Goal: Information Seeking & Learning: Learn about a topic

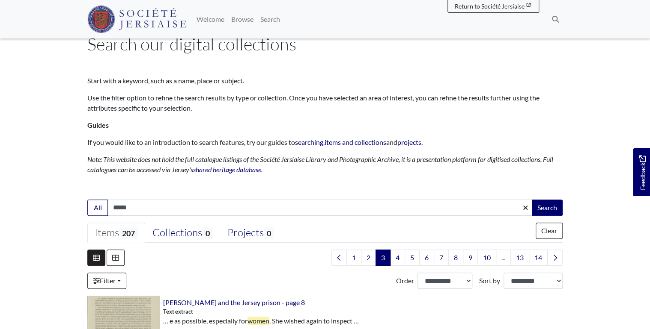
scroll to position [137, 0]
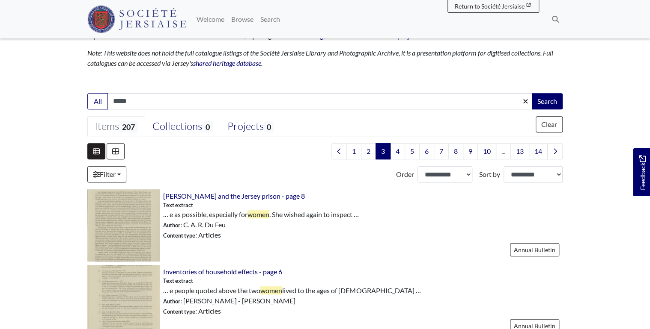
drag, startPoint x: 143, startPoint y: 103, endPoint x: 22, endPoint y: 103, distance: 120.7
type input "**********"
click at [517, 93] on button "button" at bounding box center [525, 101] width 16 height 16
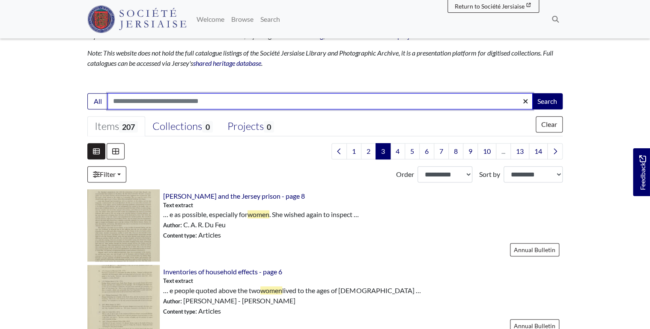
click at [180, 101] on input "Search:" at bounding box center [319, 101] width 425 height 16
type input "**********"
click at [531, 93] on button "Search" at bounding box center [546, 101] width 31 height 16
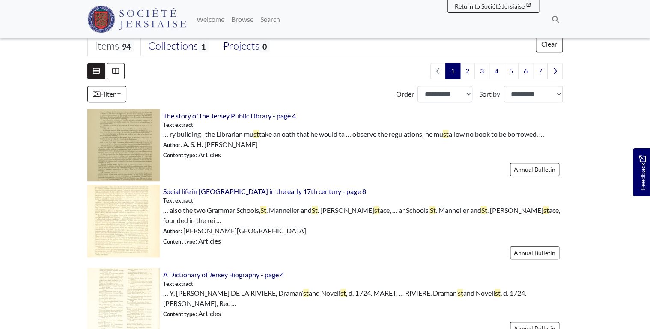
scroll to position [240, 0]
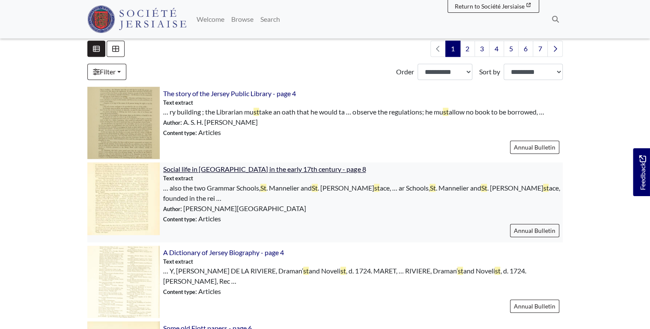
click at [209, 169] on span "Social life in Jersey in the early 17th century - page 8" at bounding box center [264, 169] width 202 height 8
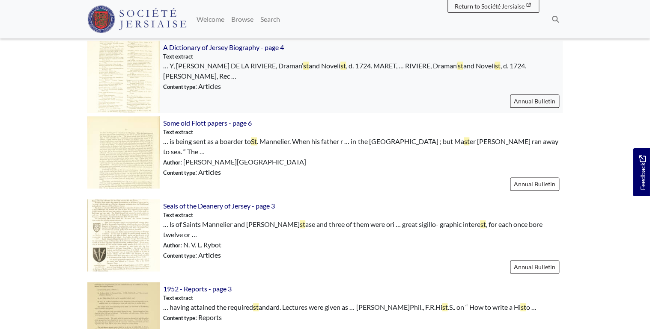
scroll to position [479, 0]
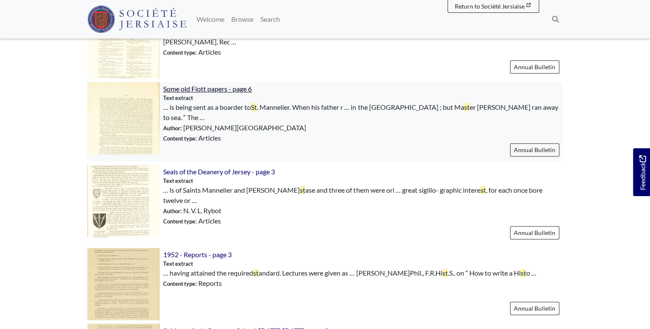
click at [229, 85] on span "Some old Fiott papers - page 6" at bounding box center [207, 89] width 89 height 8
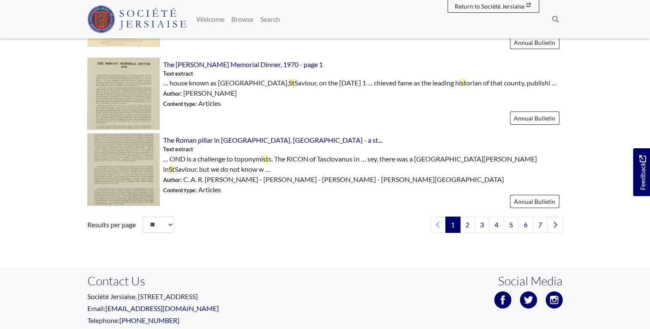
scroll to position [1301, 0]
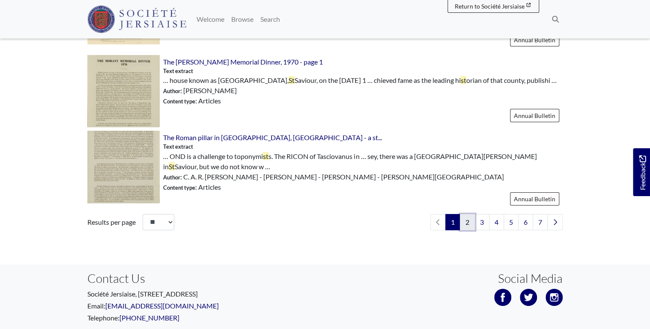
click at [469, 214] on link "2" at bounding box center [467, 222] width 15 height 16
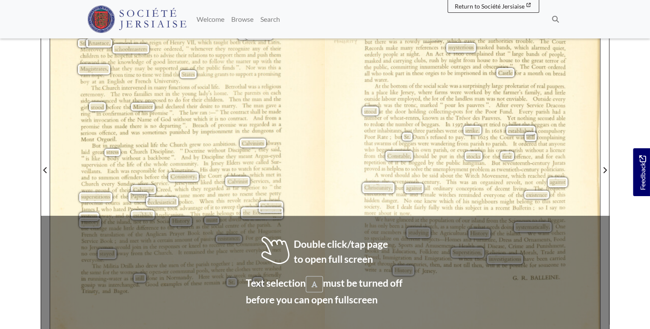
scroll to position [240, 0]
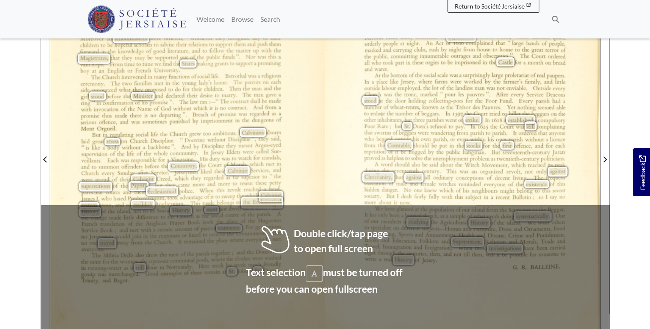
click at [259, 168] on span "Servxces,“and" at bounding box center [265, 171] width 29 height 6
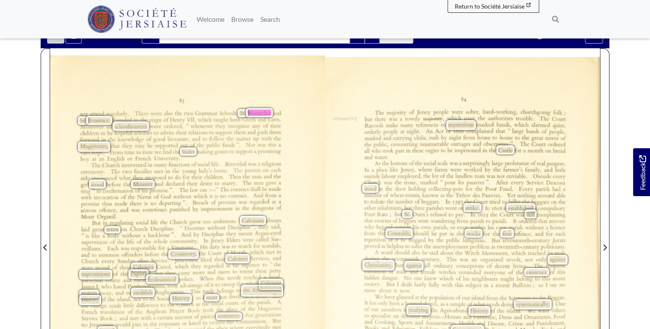
scroll to position [34, 0]
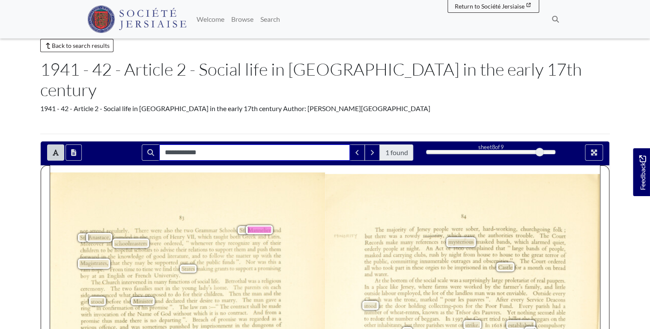
click at [211, 145] on input "**********" at bounding box center [254, 153] width 190 height 16
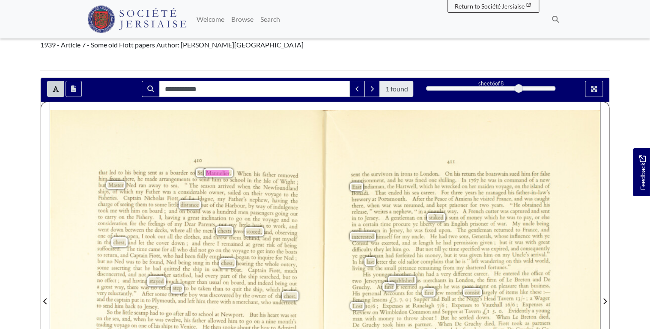
scroll to position [137, 0]
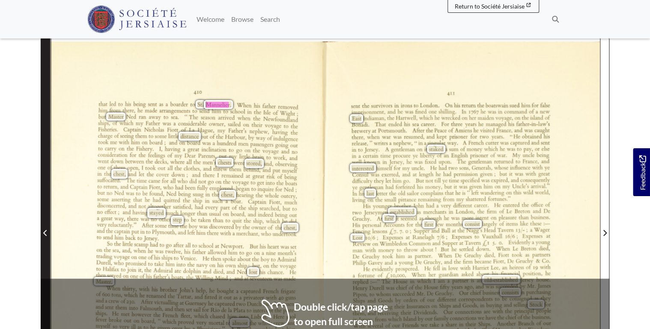
click at [45, 234] on icon "Previous Page" at bounding box center [45, 233] width 4 height 7
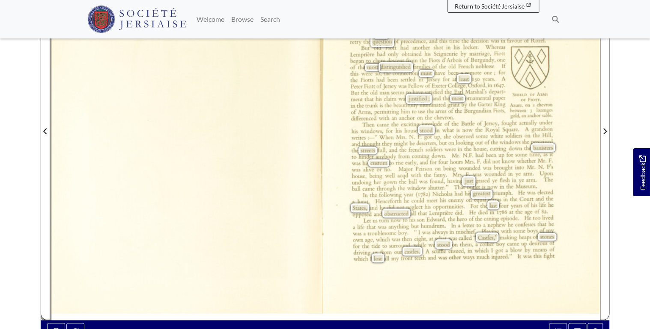
scroll to position [240, 0]
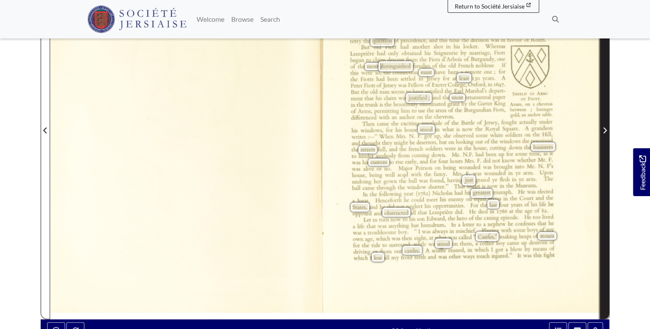
click at [604, 132] on icon "Next Page" at bounding box center [604, 130] width 4 height 7
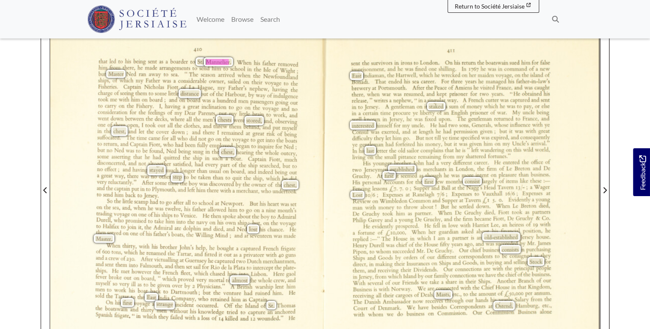
scroll to position [137, 0]
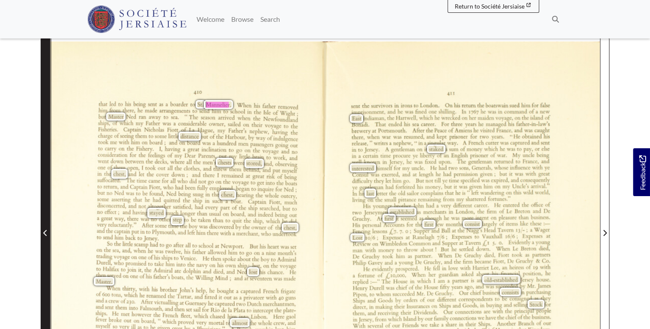
click at [46, 230] on icon "Previous Page" at bounding box center [45, 233] width 4 height 7
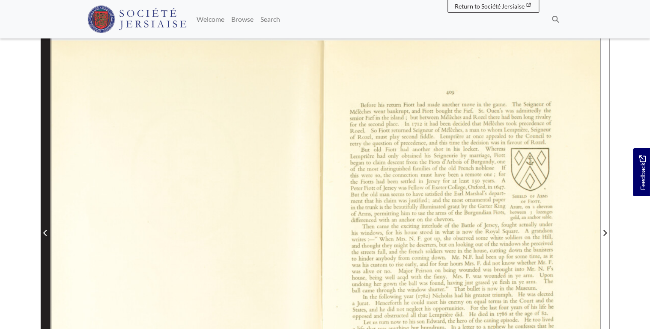
click at [46, 230] on icon "Previous Page" at bounding box center [45, 233] width 4 height 7
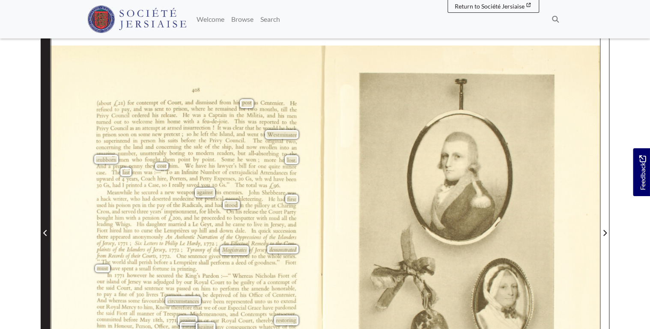
click at [46, 230] on icon "Previous Page" at bounding box center [45, 233] width 4 height 7
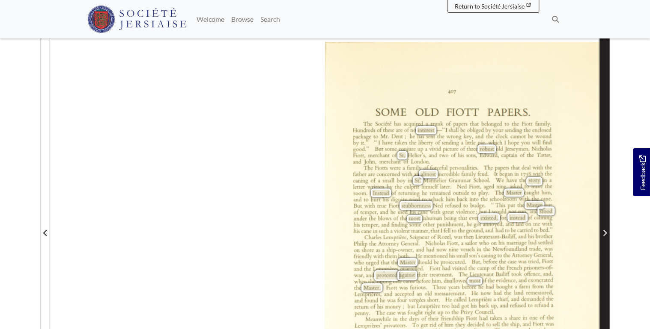
click at [601, 204] on span "Next Page" at bounding box center [604, 228] width 9 height 388
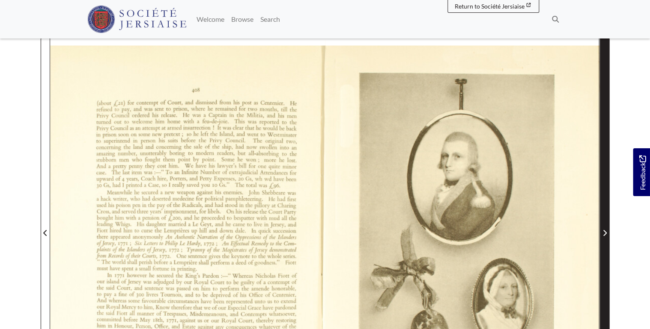
click at [601, 204] on span "Next Page" at bounding box center [604, 228] width 9 height 388
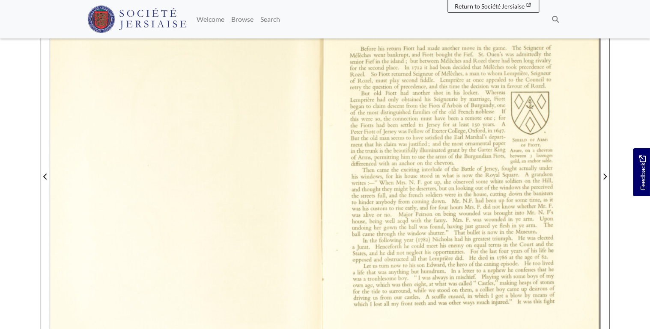
scroll to position [308, 0]
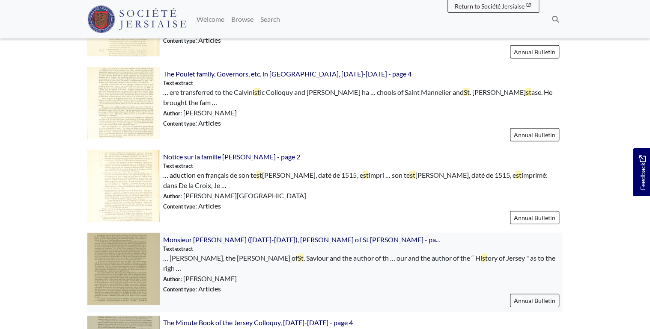
scroll to position [1198, 0]
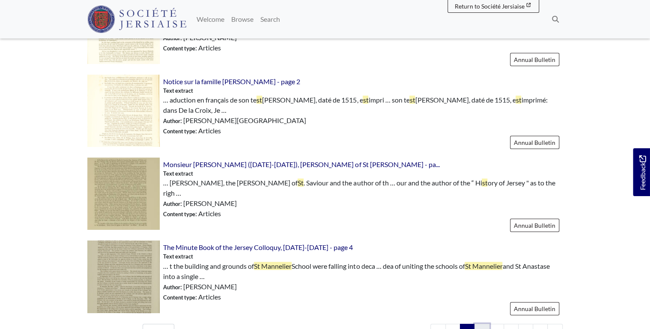
click at [484, 324] on link "3" at bounding box center [481, 332] width 15 height 16
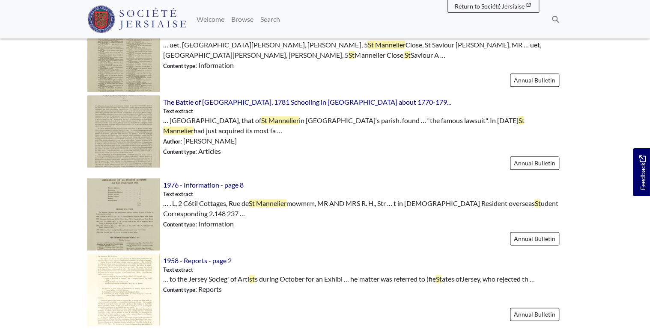
scroll to position [411, 0]
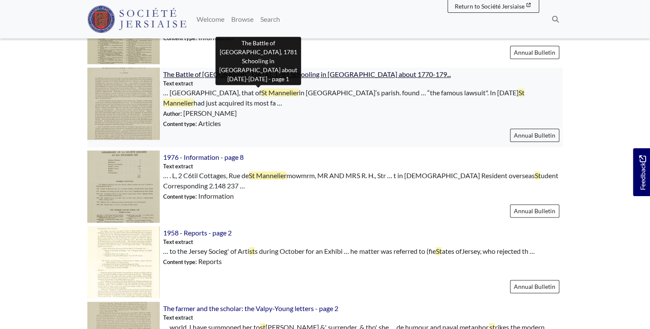
click at [330, 74] on span "The Battle of [GEOGRAPHIC_DATA], 1781 Schooling in [GEOGRAPHIC_DATA] about 1770…" at bounding box center [306, 74] width 287 height 8
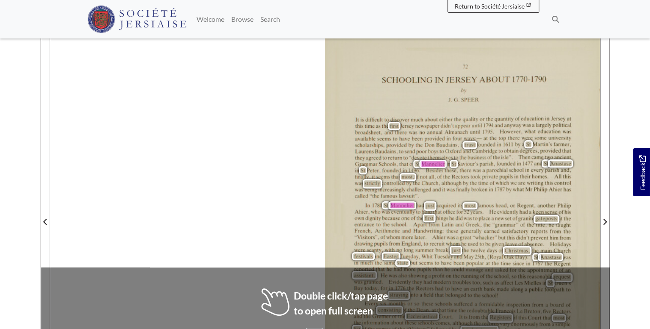
scroll to position [274, 0]
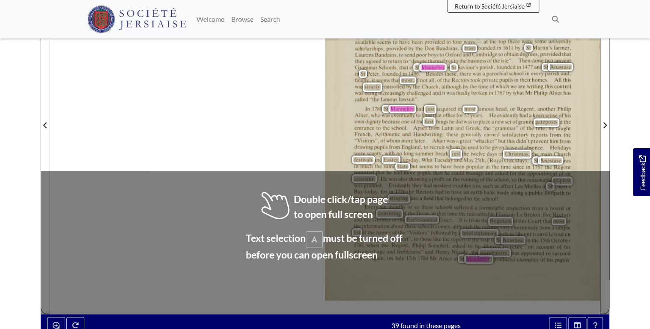
drag, startPoint x: 187, startPoint y: 89, endPoint x: 191, endPoint y: 99, distance: 10.9
click at [191, 99] on div "73 SCHOOLING IN JERSEY ABOUT 1770-1790 by JlG.SPEER It is difﬁcult to discover …" at bounding box center [324, 120] width 549 height 389
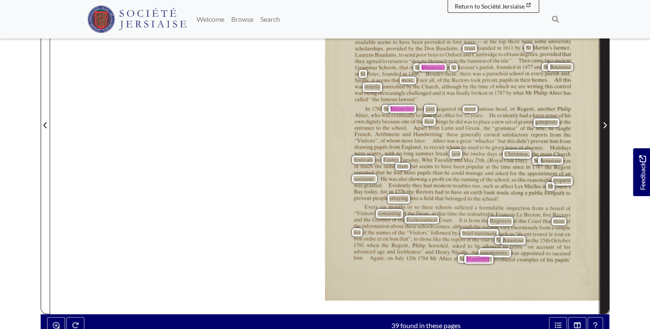
click at [607, 120] on span "Next Page" at bounding box center [604, 125] width 9 height 10
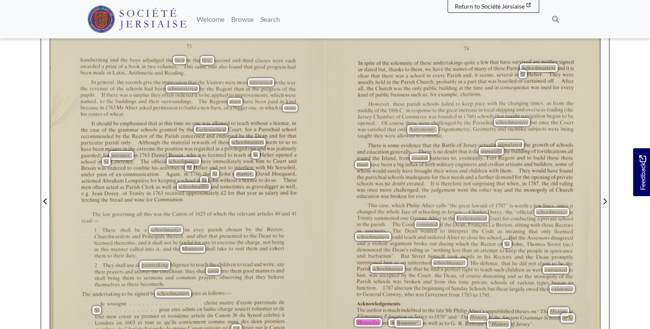
scroll to position [205, 0]
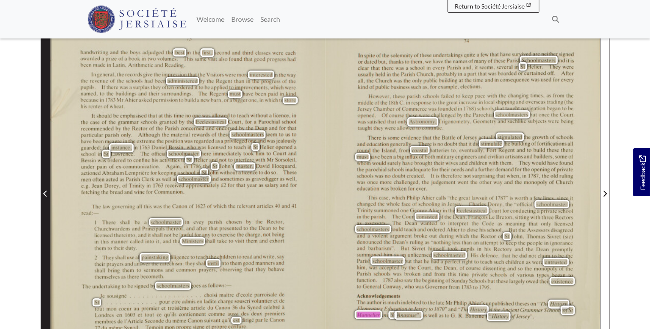
click at [46, 190] on icon "Previous Page" at bounding box center [45, 193] width 4 height 7
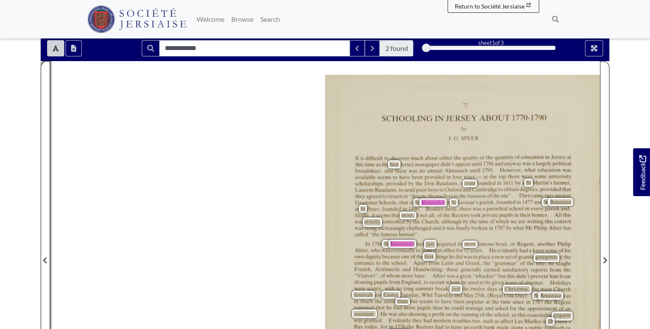
scroll to position [205, 0]
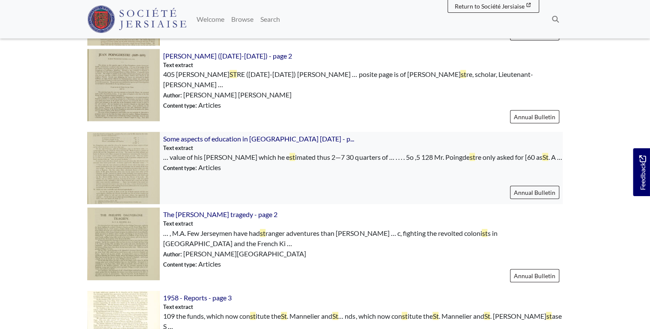
scroll to position [1257, 0]
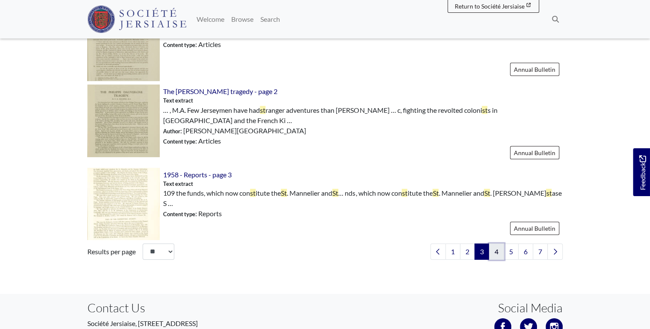
click at [500, 244] on link "4" at bounding box center [496, 252] width 15 height 16
click at [494, 244] on link "4" at bounding box center [496, 252] width 15 height 16
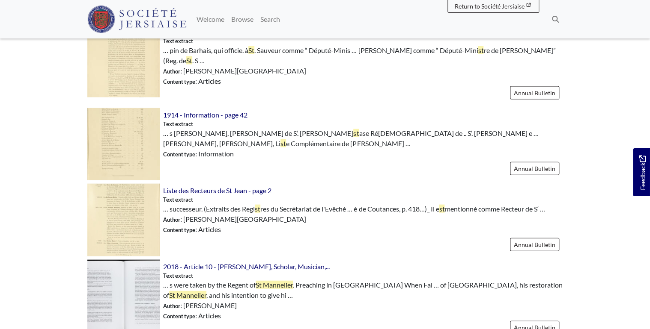
scroll to position [856, 0]
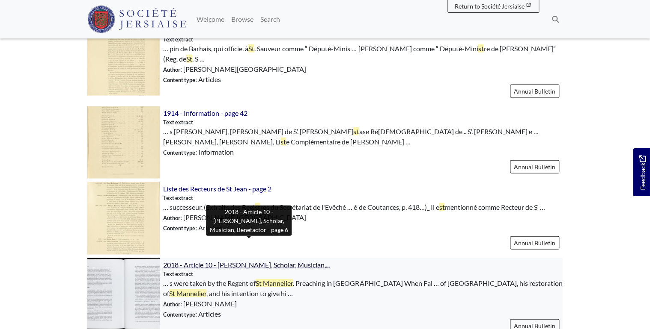
click at [309, 261] on span "2018 - Article 10 - [PERSON_NAME], Scholar, Musician,..." at bounding box center [246, 265] width 166 height 8
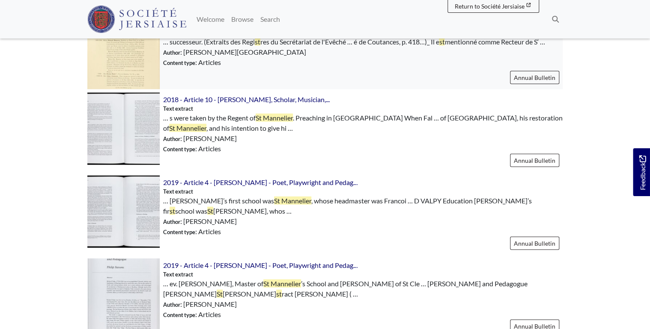
scroll to position [1027, 0]
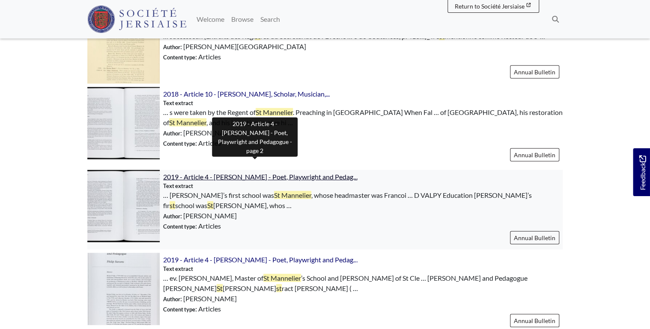
click at [277, 173] on span "2019 - Article 4 - Richard Valpy - Poet, Playwright and Pedag..." at bounding box center [260, 177] width 194 height 8
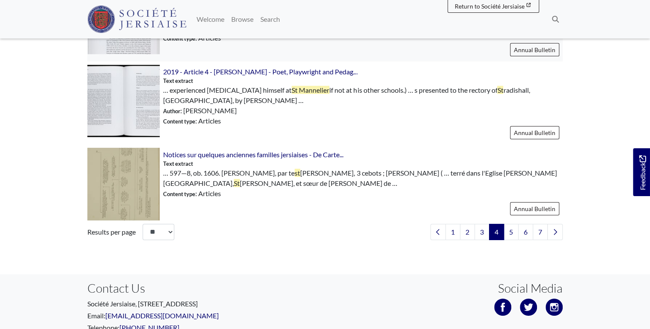
scroll to position [1301, 0]
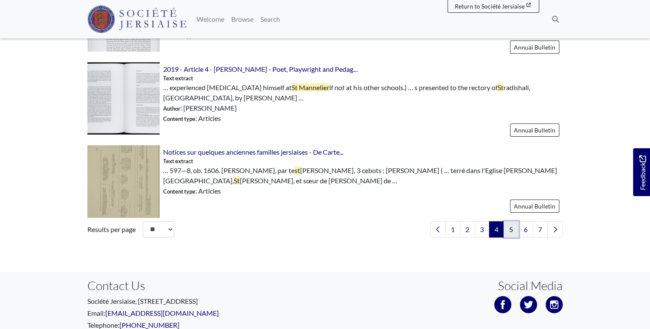
click at [508, 222] on link "5" at bounding box center [510, 230] width 15 height 16
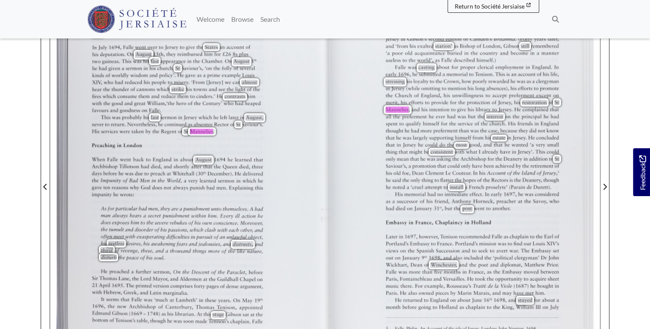
scroll to position [171, 0]
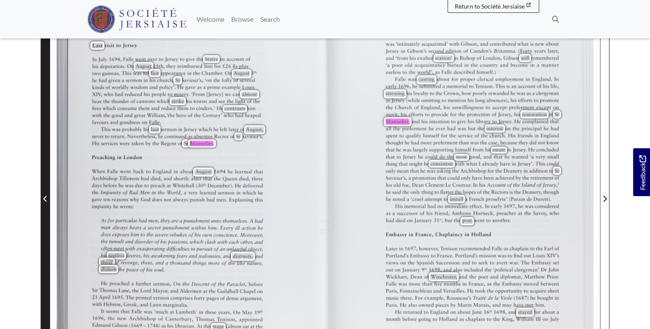
click at [44, 199] on icon "Previous Page" at bounding box center [45, 199] width 4 height 7
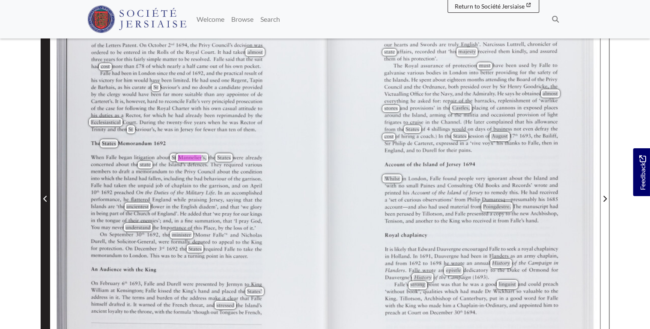
click at [44, 200] on icon "Previous Page" at bounding box center [45, 199] width 4 height 7
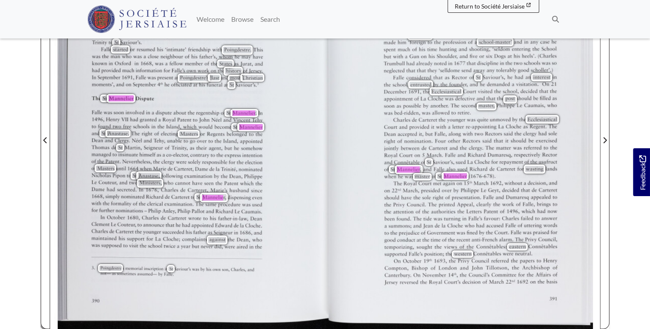
scroll to position [240, 0]
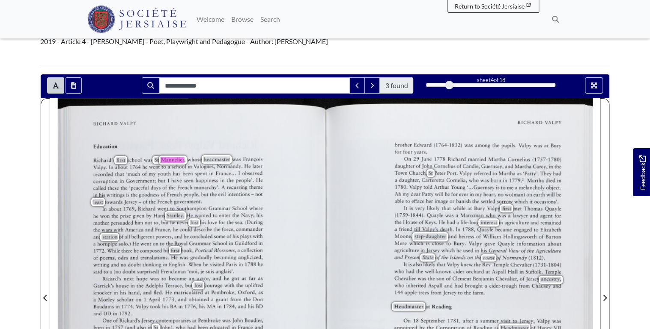
scroll to position [171, 0]
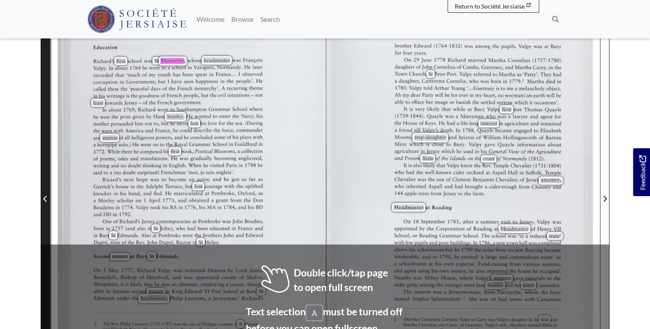
click at [46, 197] on icon "Previous Page" at bounding box center [45, 199] width 4 height 7
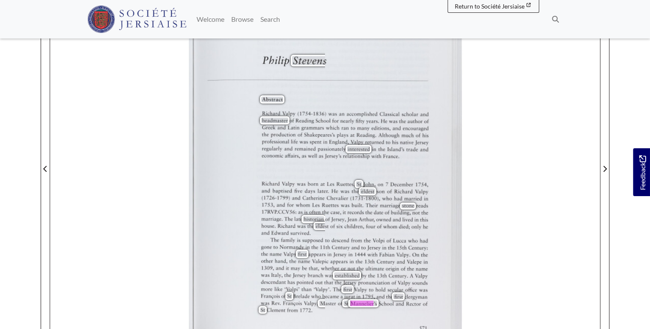
scroll to position [308, 0]
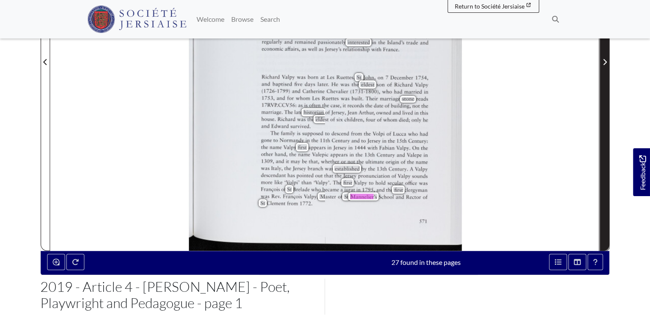
click at [606, 53] on span "Next Page" at bounding box center [604, 57] width 9 height 388
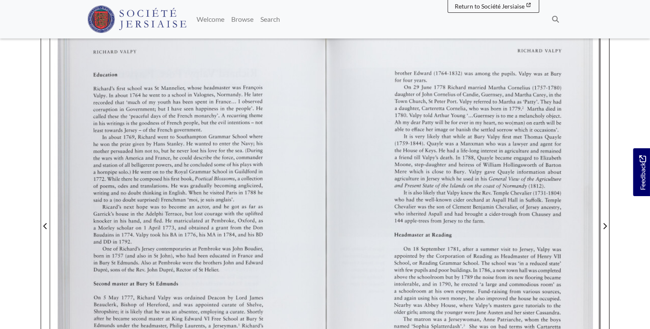
scroll to position [103, 0]
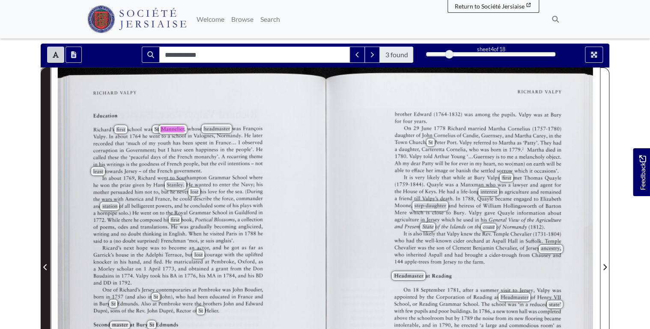
click at [45, 273] on span "Previous Page" at bounding box center [45, 262] width 9 height 388
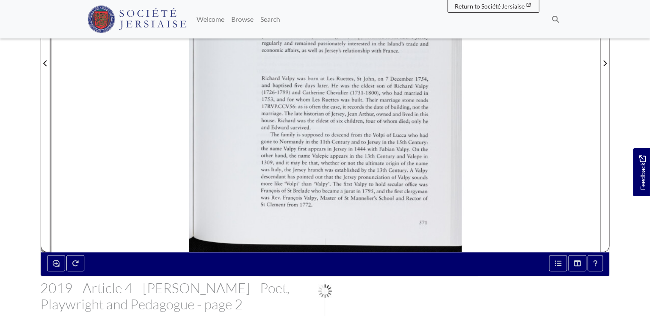
scroll to position [308, 0]
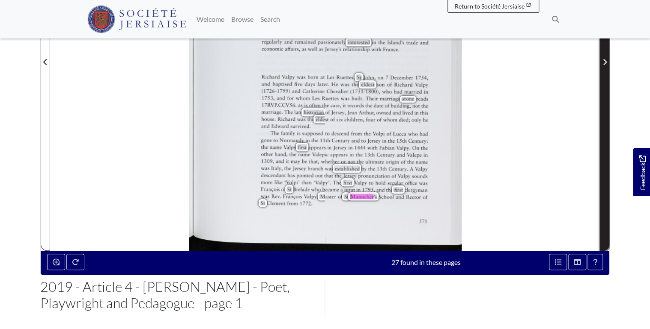
click at [605, 65] on span "Next Page" at bounding box center [604, 62] width 9 height 10
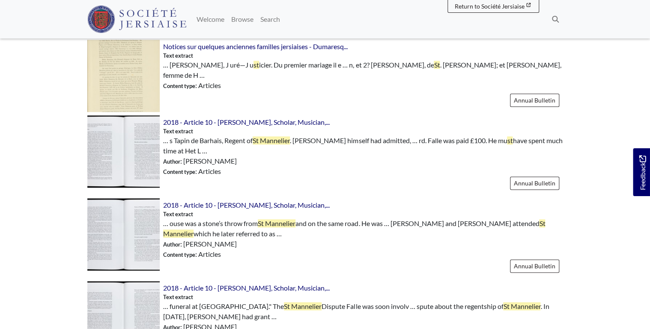
scroll to position [445, 0]
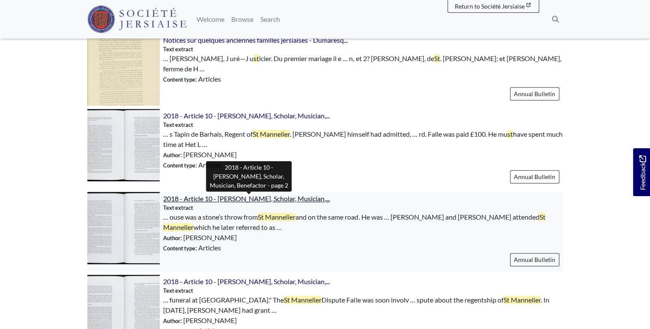
click at [294, 199] on span "2018 - Article 10 - [PERSON_NAME], Scholar, Musician,..." at bounding box center [246, 199] width 166 height 8
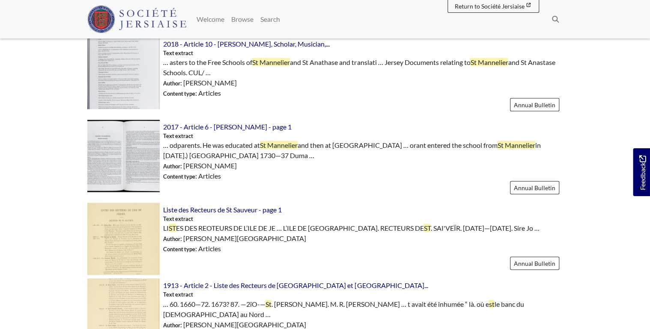
scroll to position [856, 0]
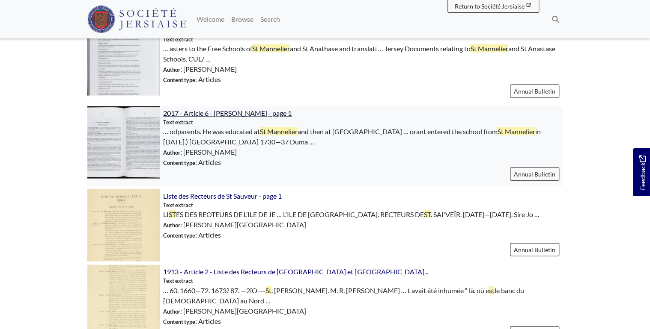
click at [248, 117] on span "2017 - Article 6 - [PERSON_NAME] - page 1" at bounding box center [227, 113] width 128 height 8
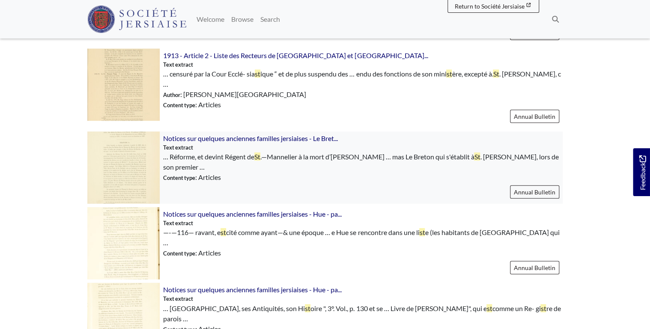
scroll to position [1232, 0]
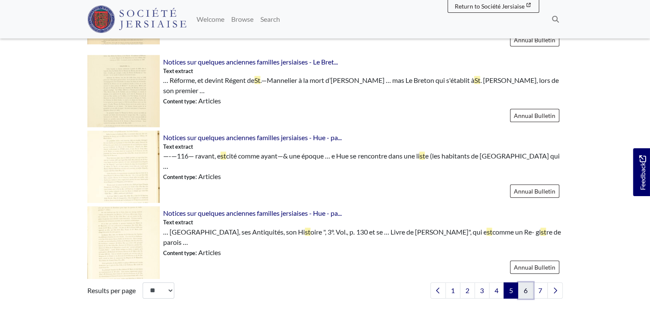
click at [524, 284] on link "6" at bounding box center [525, 291] width 15 height 16
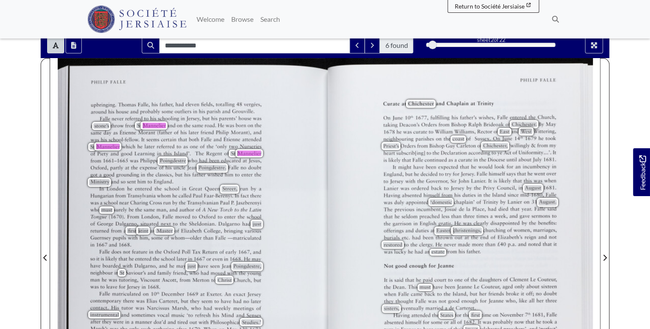
scroll to position [171, 0]
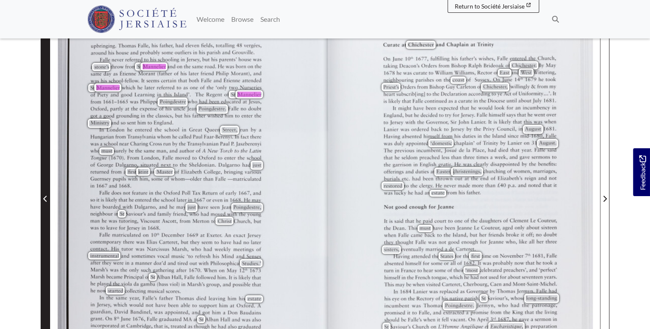
click at [43, 202] on icon "Previous Page" at bounding box center [45, 199] width 4 height 7
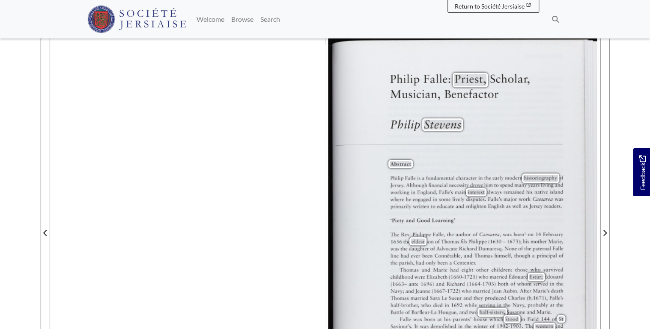
scroll to position [274, 0]
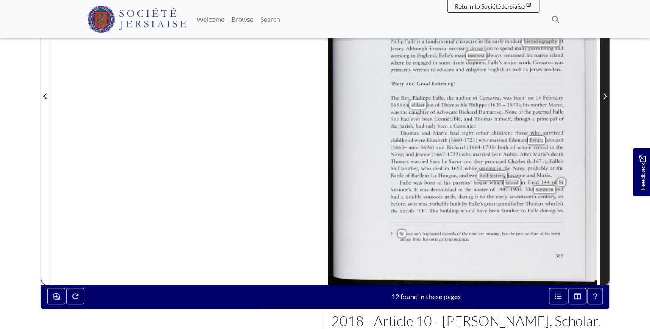
click at [603, 115] on span "Next Page" at bounding box center [604, 91] width 9 height 388
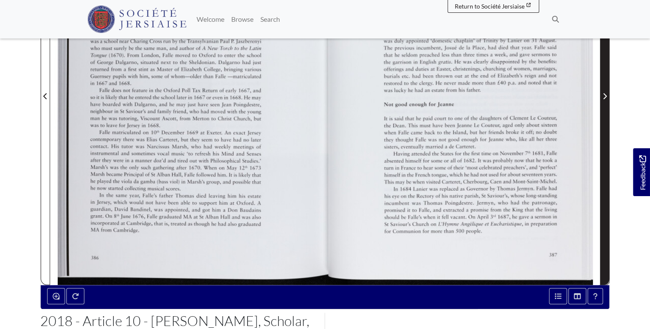
scroll to position [171, 0]
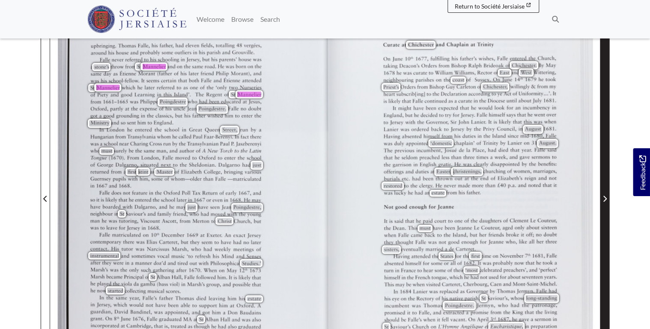
click at [602, 118] on span "Next Page" at bounding box center [604, 194] width 9 height 388
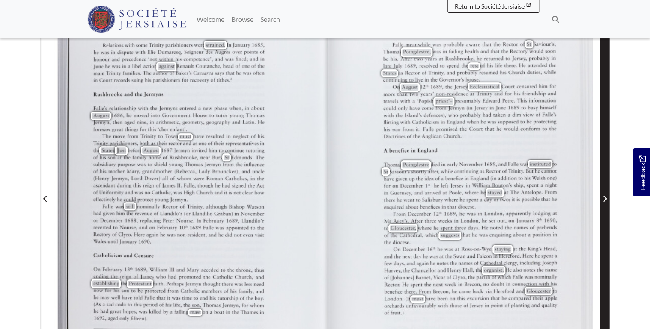
click at [605, 199] on icon "Next Page" at bounding box center [604, 199] width 4 height 7
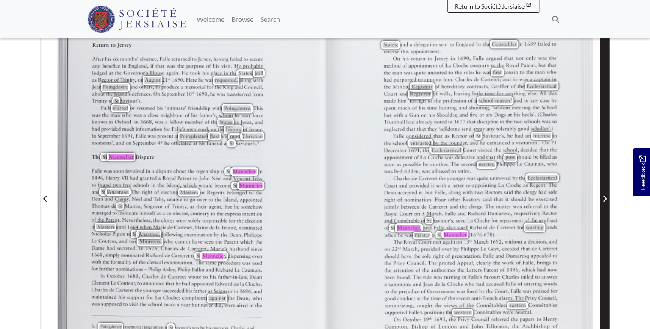
click at [605, 199] on icon "Next Page" at bounding box center [604, 199] width 4 height 7
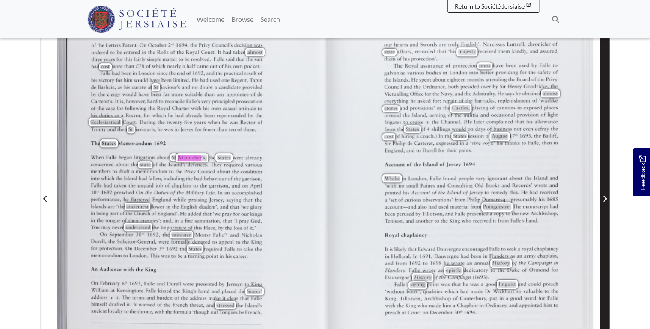
click at [605, 199] on icon "Next Page" at bounding box center [604, 199] width 4 height 7
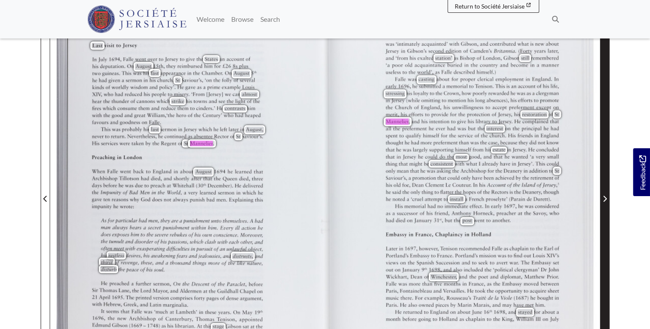
click at [605, 199] on icon "Next Page" at bounding box center [604, 199] width 4 height 7
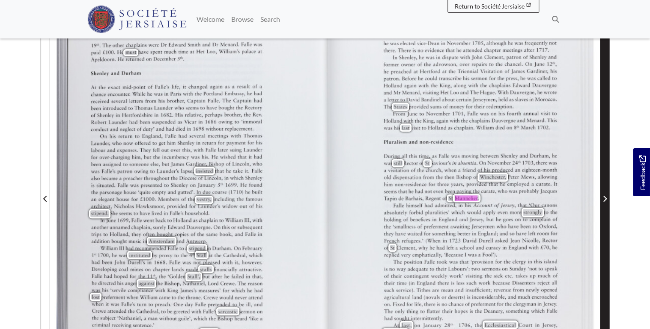
click at [605, 199] on icon "Next Page" at bounding box center [604, 199] width 4 height 7
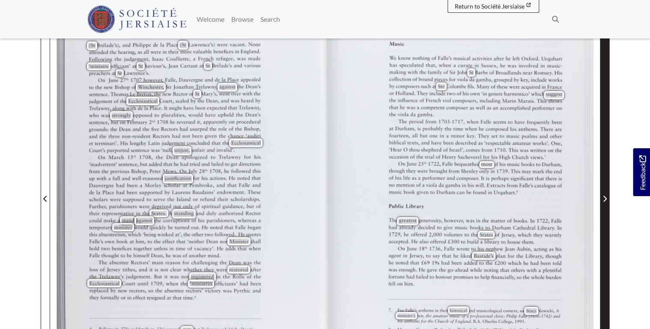
click at [605, 198] on icon "Next Page" at bounding box center [604, 199] width 3 height 6
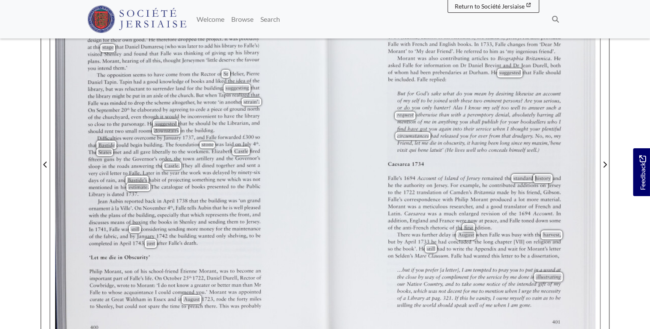
scroll to position [240, 0]
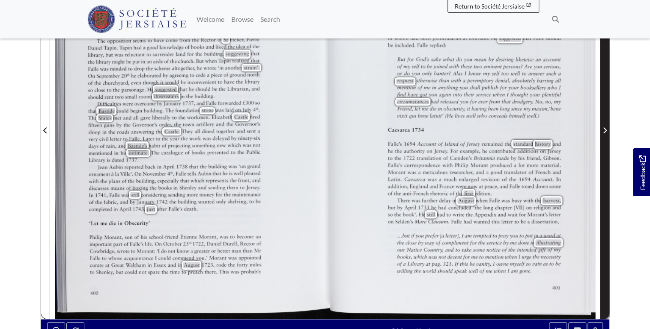
click at [605, 130] on icon "Next Page" at bounding box center [604, 130] width 4 height 7
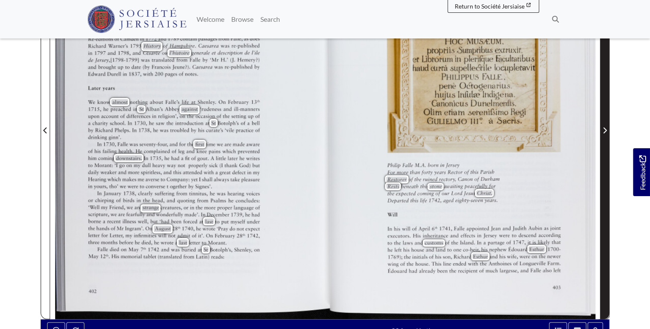
click at [602, 163] on span "Next Page" at bounding box center [604, 125] width 9 height 388
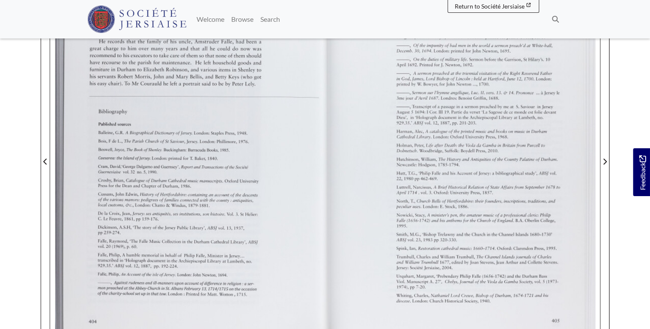
scroll to position [171, 0]
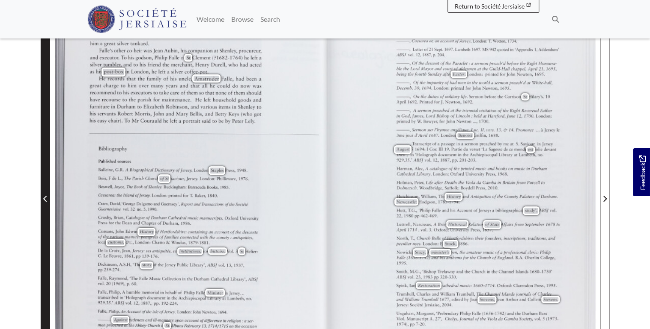
click at [45, 202] on span "Previous Page" at bounding box center [45, 199] width 9 height 10
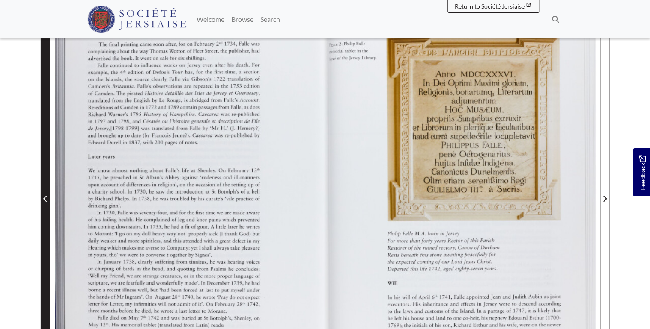
click at [45, 202] on span "Previous Page" at bounding box center [45, 199] width 9 height 10
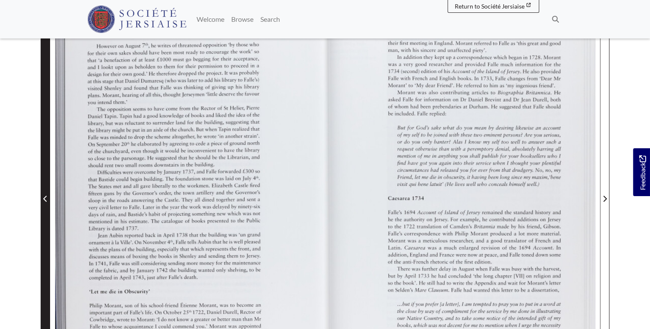
click at [45, 202] on span "Previous Page" at bounding box center [45, 199] width 9 height 10
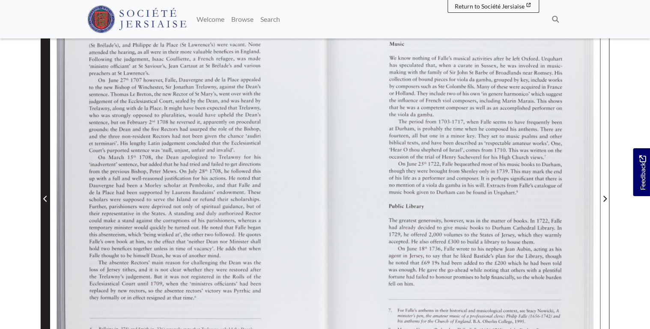
click at [45, 202] on span "Previous Page" at bounding box center [45, 199] width 9 height 10
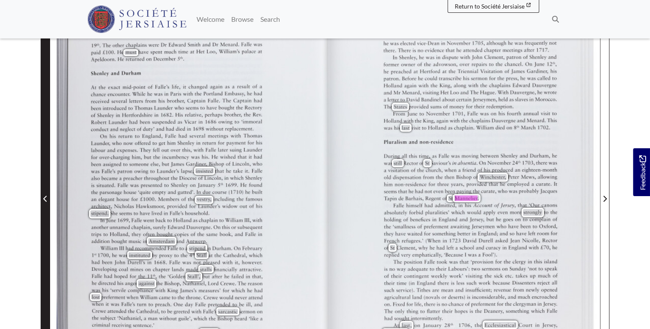
click at [42, 199] on span "Previous Page" at bounding box center [45, 199] width 9 height 10
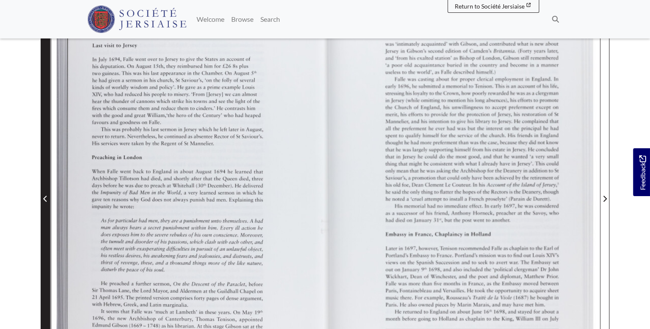
click at [42, 199] on span "Previous Page" at bounding box center [45, 199] width 9 height 10
click at [44, 200] on icon "Previous Page" at bounding box center [45, 199] width 4 height 7
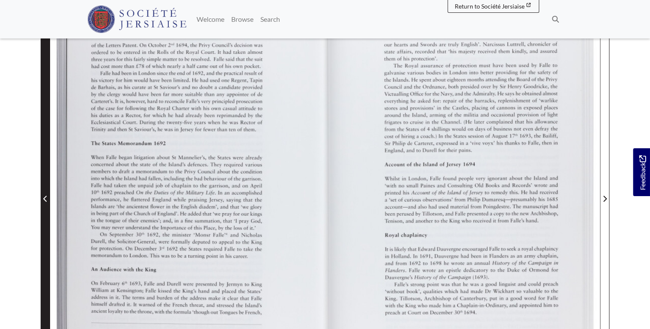
click at [44, 200] on icon "Previous Page" at bounding box center [45, 199] width 4 height 7
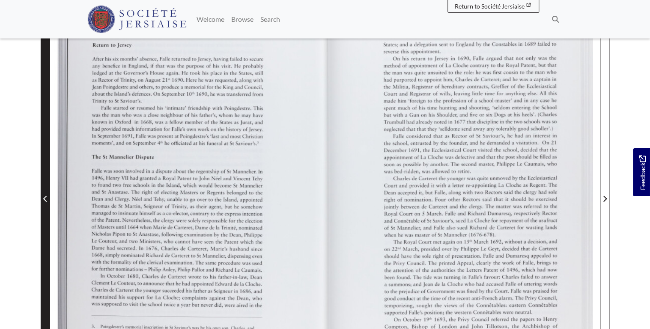
click at [44, 200] on icon "Previous Page" at bounding box center [45, 199] width 4 height 7
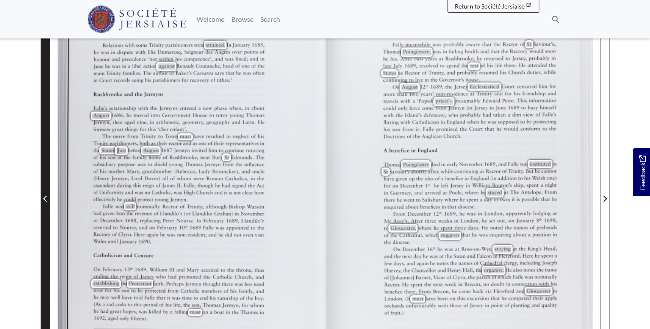
click at [44, 201] on icon "Previous Page" at bounding box center [45, 199] width 4 height 7
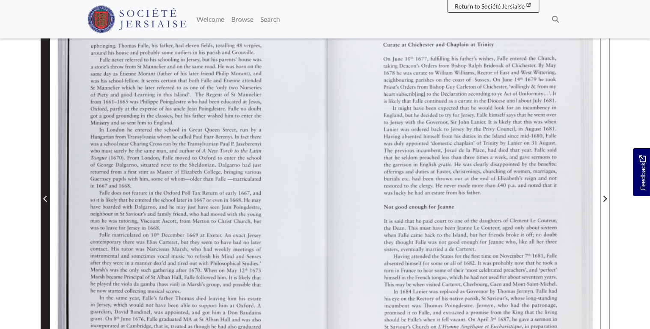
click at [44, 201] on icon "Previous Page" at bounding box center [45, 199] width 4 height 7
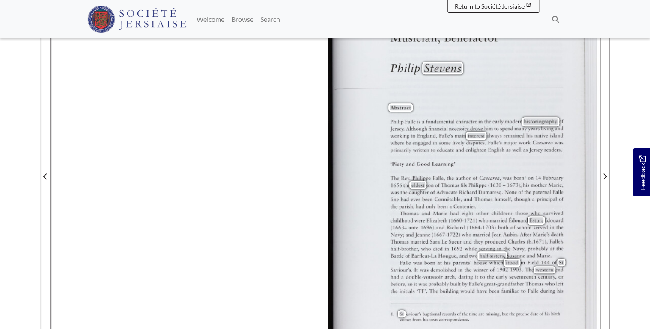
scroll to position [205, 0]
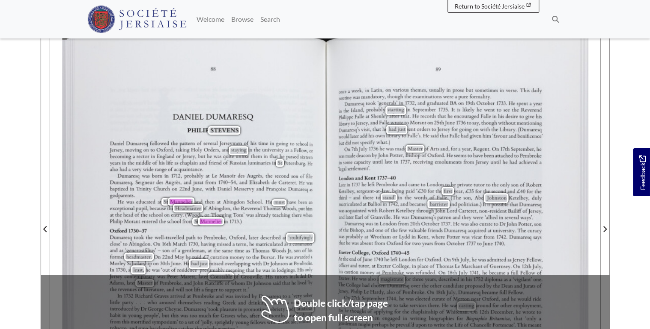
scroll to position [205, 0]
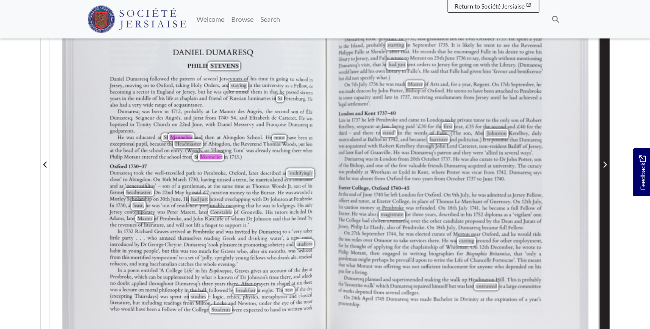
click at [606, 166] on span "Next Page" at bounding box center [604, 165] width 9 height 10
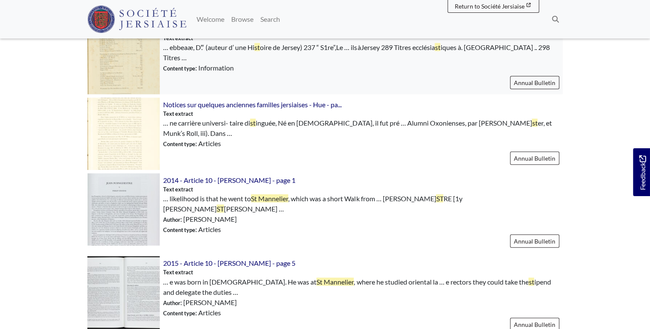
scroll to position [1095, 0]
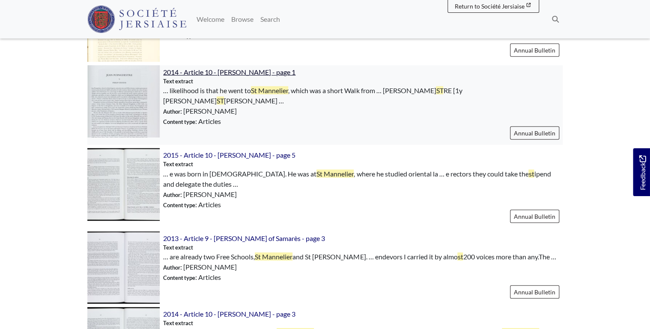
click at [233, 73] on span "2014 - Article 10 - [PERSON_NAME] - page 1" at bounding box center [229, 72] width 132 height 8
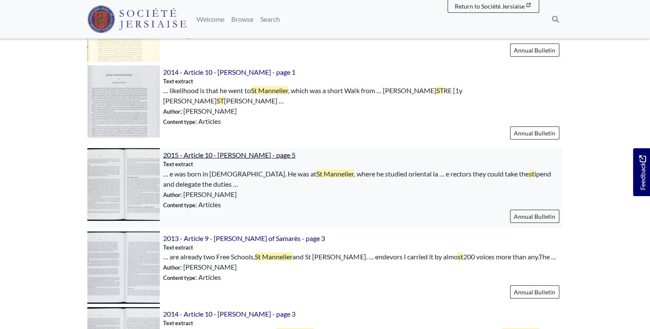
click at [255, 151] on span "2015 - Article 10 - [PERSON_NAME] - page 5" at bounding box center [229, 155] width 132 height 8
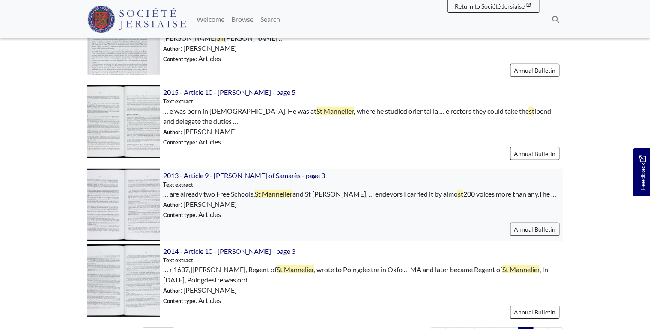
scroll to position [1164, 0]
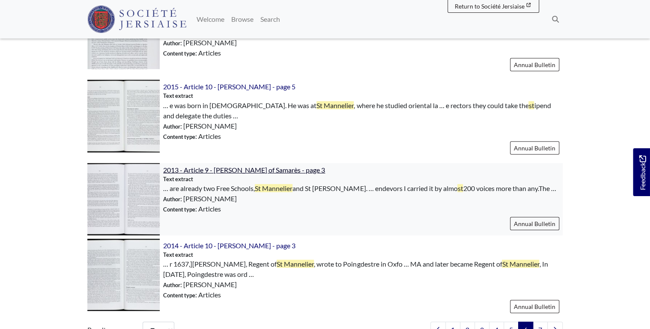
click at [309, 166] on span "2013 - Article 9 - [PERSON_NAME] of Samarès - page 3" at bounding box center [244, 170] width 162 height 8
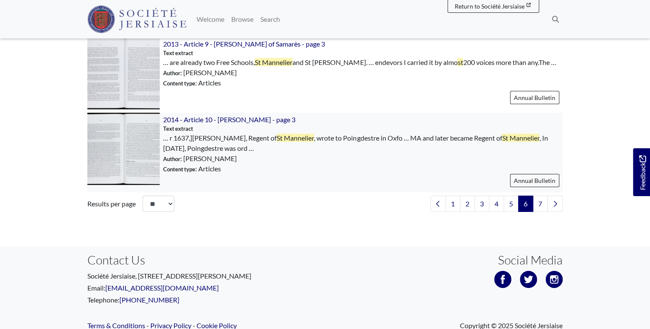
scroll to position [1315, 0]
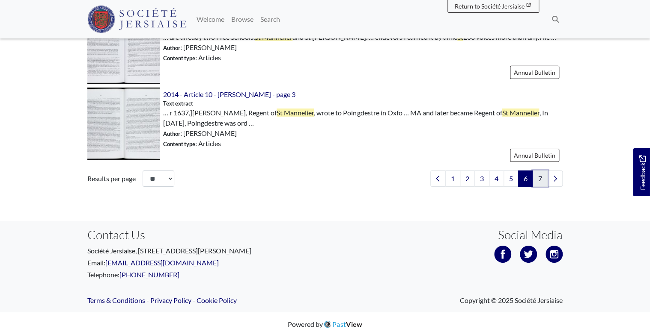
click at [543, 173] on link "7" at bounding box center [539, 179] width 15 height 16
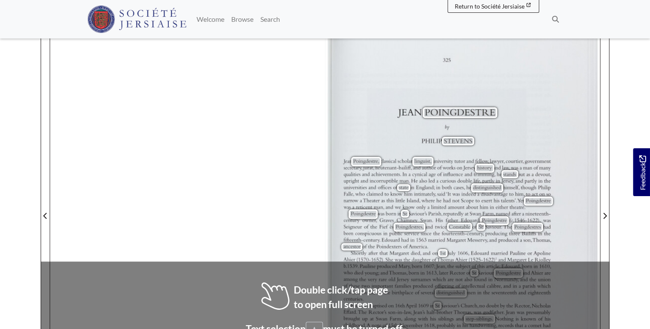
scroll to position [205, 0]
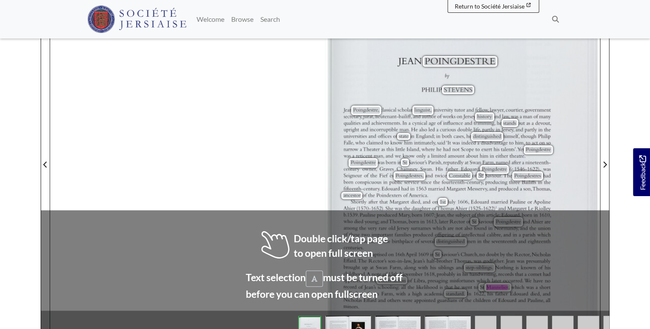
click at [636, 265] on body "Menu" at bounding box center [325, 178] width 650 height 766
click at [265, 164] on div "JEAN POINGDESTRE [1y PHILIP STEVENS Jean Poingdestre, classical scholar, lingui…" at bounding box center [324, 159] width 549 height 389
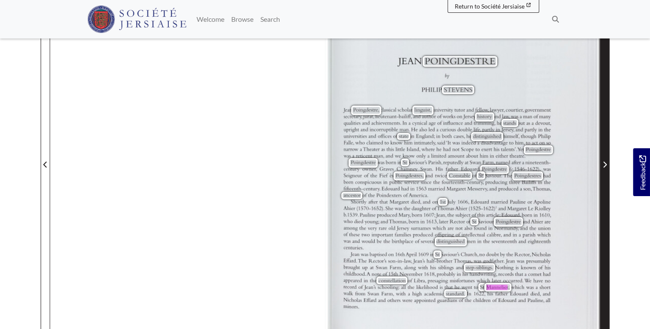
click at [607, 169] on span "Next Page" at bounding box center [604, 159] width 9 height 388
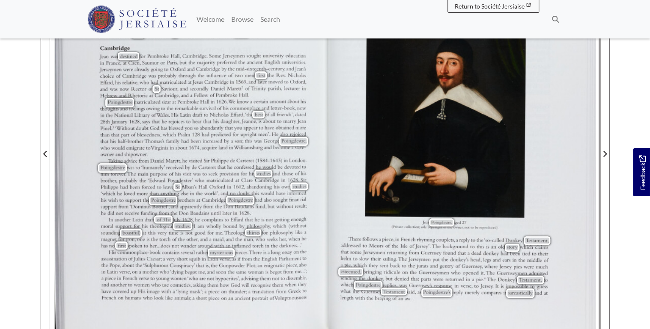
scroll to position [205, 0]
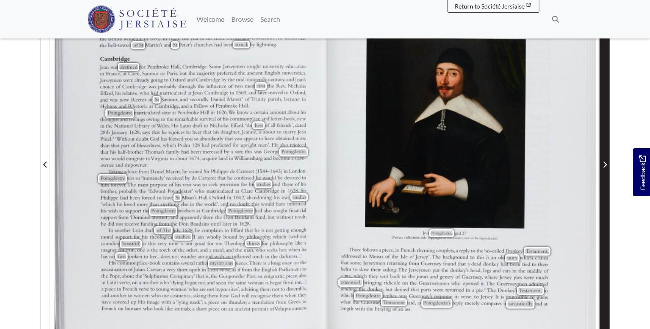
click at [607, 170] on span "Next Page" at bounding box center [604, 159] width 9 height 388
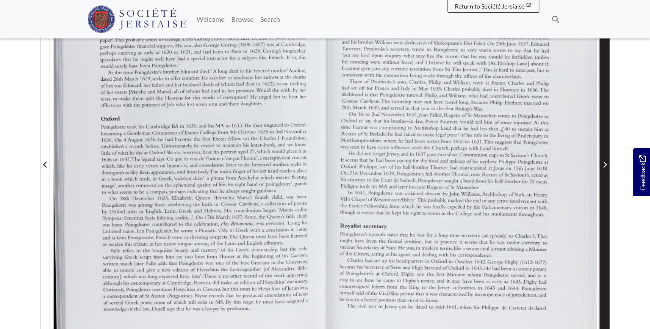
click at [607, 170] on span "Next Page" at bounding box center [604, 159] width 9 height 388
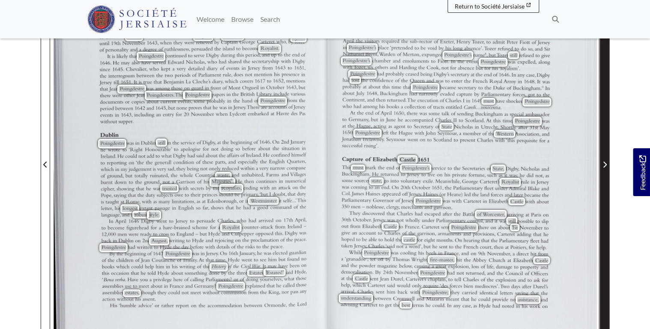
click at [607, 170] on span "Next Page" at bounding box center [604, 159] width 9 height 388
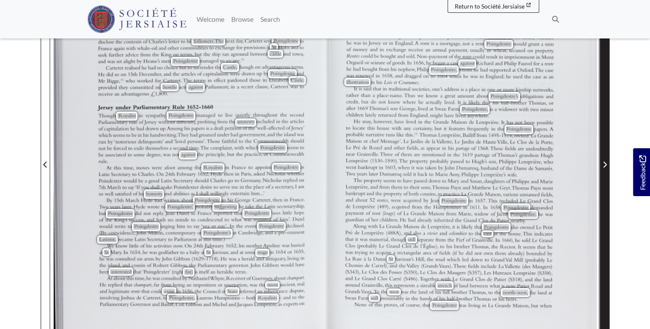
click at [607, 170] on span "Next Page" at bounding box center [604, 159] width 9 height 388
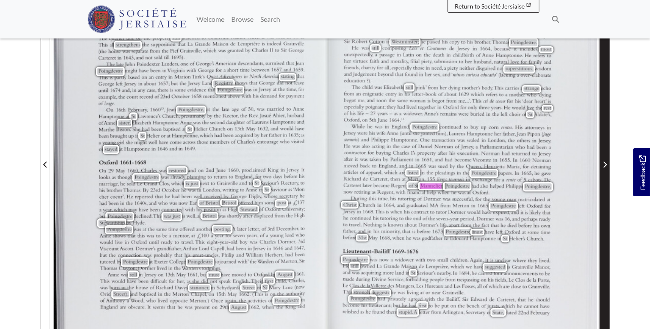
click at [607, 170] on span "Next Page" at bounding box center [604, 159] width 9 height 388
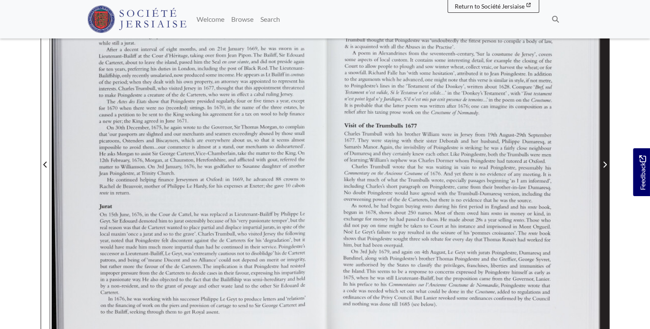
click at [607, 170] on span "Next Page" at bounding box center [604, 159] width 9 height 388
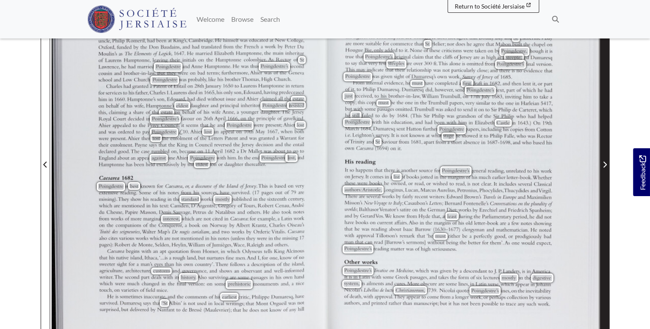
click at [606, 169] on span "Next Page" at bounding box center [604, 165] width 9 height 10
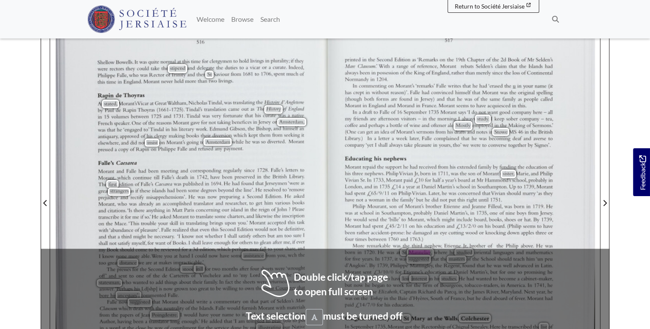
scroll to position [205, 0]
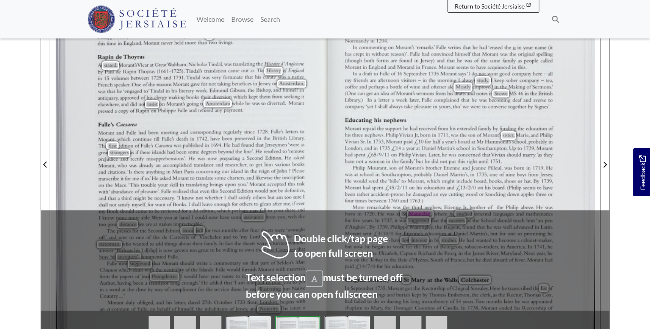
click at [389, 172] on span "[GEOGRAPHIC_DATA]," at bounding box center [403, 174] width 44 height 5
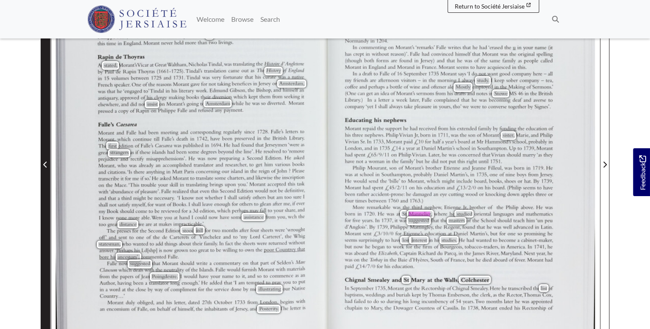
click at [44, 161] on icon "Previous Page" at bounding box center [45, 164] width 4 height 7
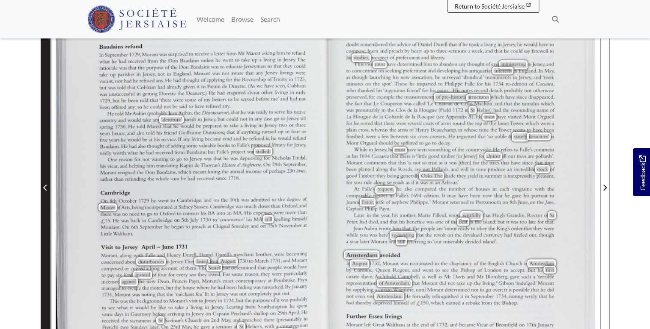
scroll to position [171, 0]
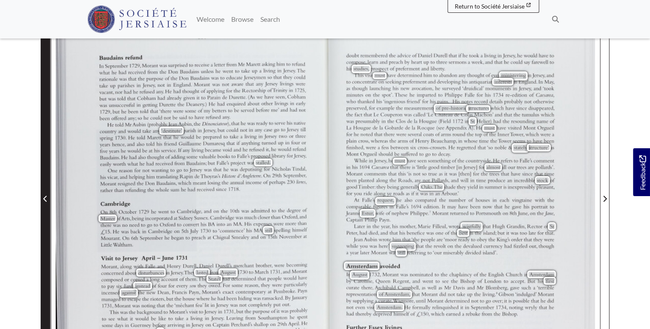
click at [45, 161] on span "Previous Page" at bounding box center [45, 194] width 9 height 388
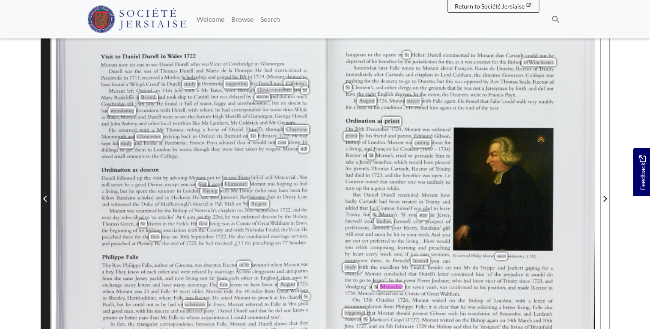
click at [45, 161] on span "Previous Page" at bounding box center [45, 194] width 9 height 388
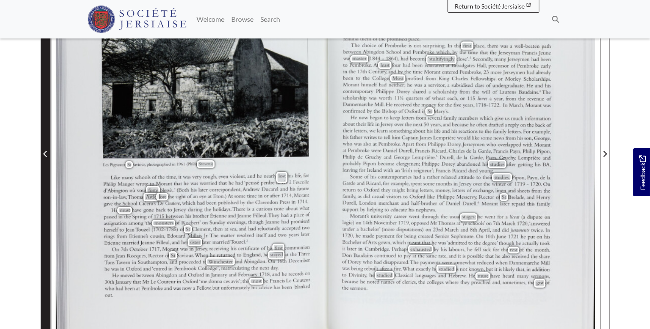
scroll to position [205, 0]
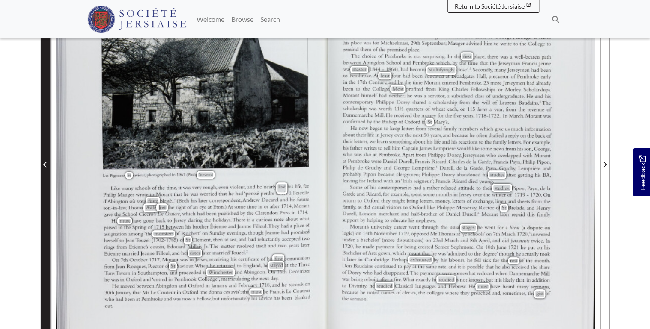
click at [45, 161] on icon "Previous Page" at bounding box center [45, 164] width 4 height 7
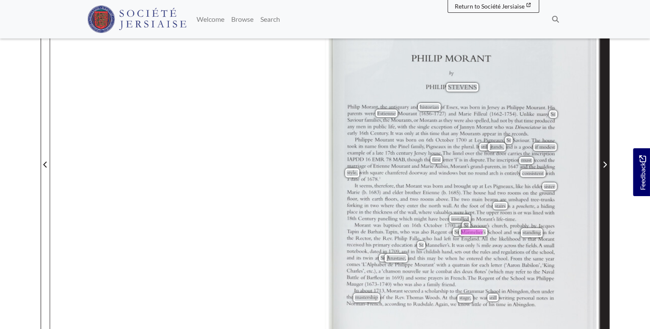
click at [607, 149] on span "Next Page" at bounding box center [604, 159] width 9 height 388
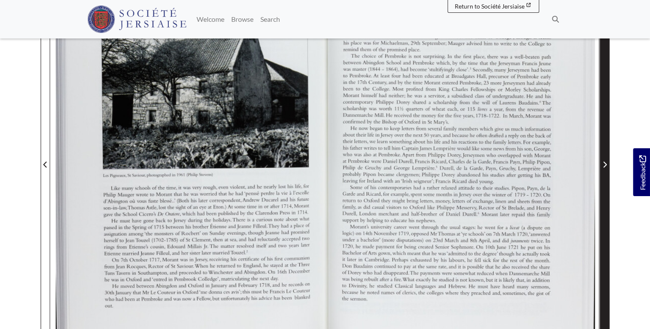
click at [606, 152] on span "Next Page" at bounding box center [604, 159] width 9 height 388
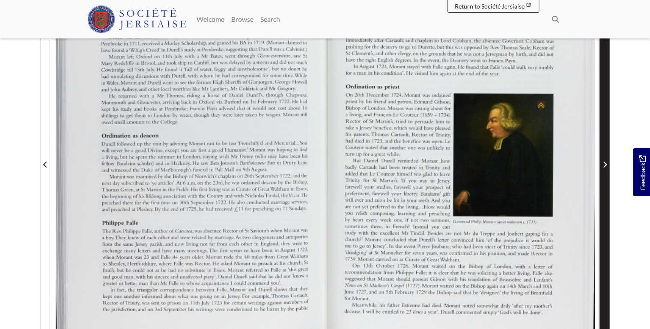
click at [606, 151] on span "Next Page" at bounding box center [604, 159] width 9 height 388
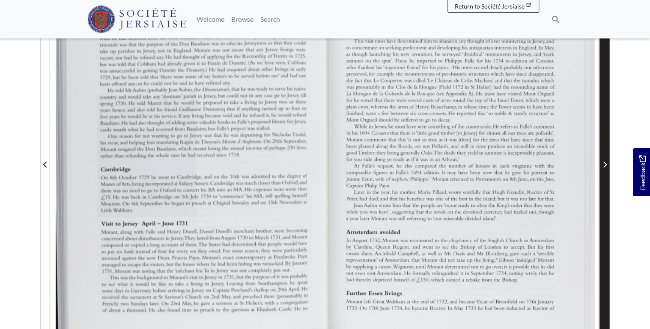
click at [607, 151] on span "Next Page" at bounding box center [604, 159] width 9 height 388
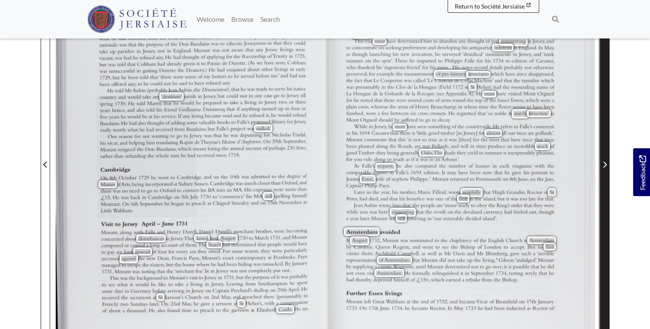
click at [602, 172] on span "Next Page" at bounding box center [604, 159] width 9 height 388
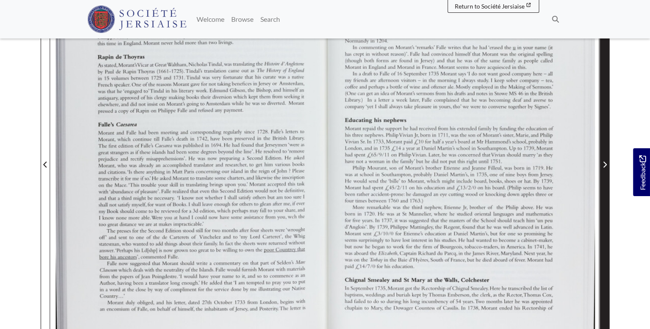
click at [604, 171] on span "Next Page" at bounding box center [604, 159] width 9 height 388
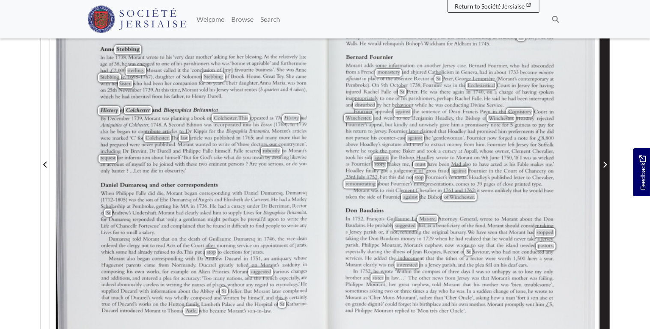
click at [604, 172] on span "Next Page" at bounding box center [604, 159] width 9 height 388
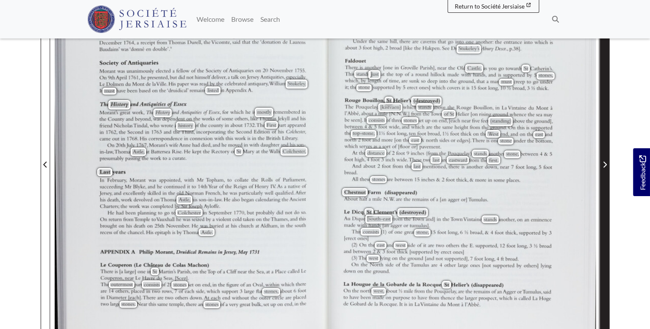
click at [604, 171] on span "Next Page" at bounding box center [604, 159] width 9 height 388
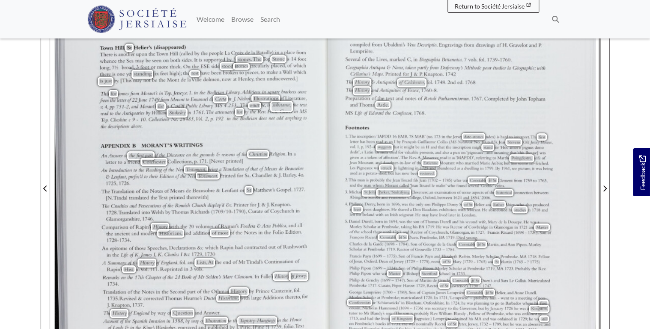
scroll to position [171, 0]
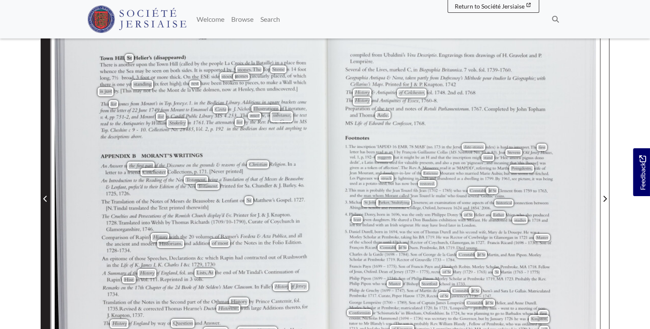
click at [41, 129] on span "Previous Page" at bounding box center [45, 194] width 9 height 388
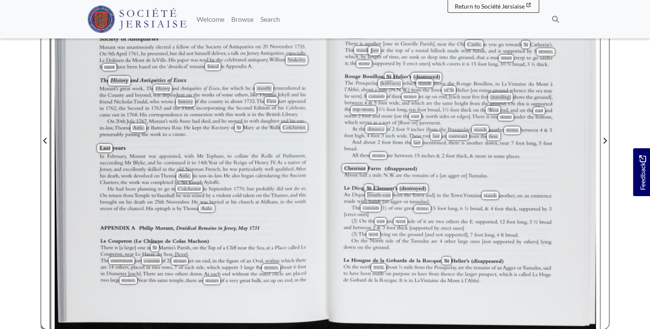
scroll to position [240, 0]
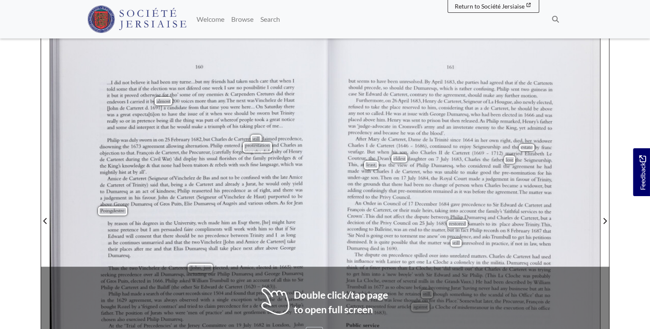
scroll to position [171, 0]
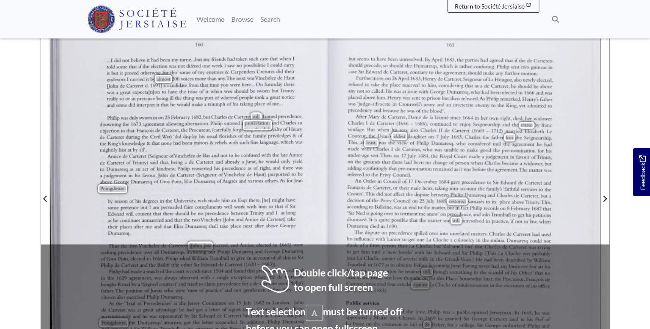
click at [224, 174] on span "ofVinchelez" at bounding box center [230, 177] width 24 height 6
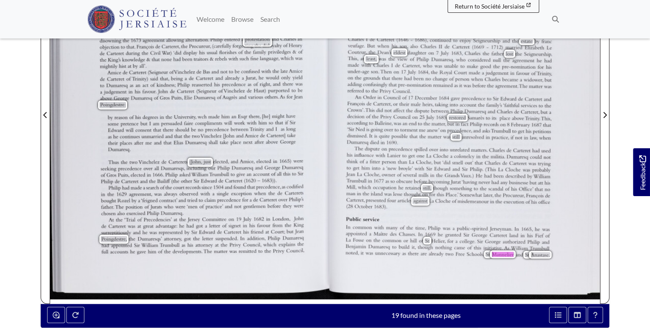
scroll to position [240, 0]
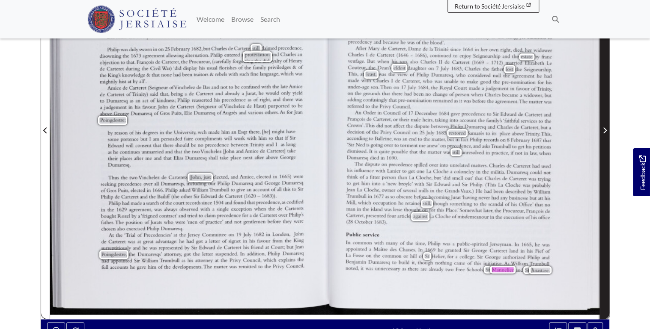
click at [603, 131] on icon "Next Page" at bounding box center [604, 130] width 4 height 7
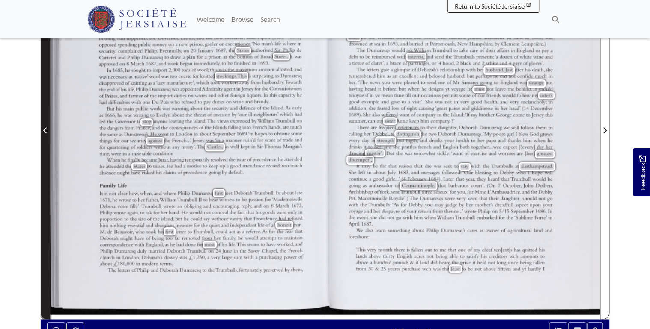
click at [48, 127] on span "Previous Page" at bounding box center [45, 130] width 9 height 10
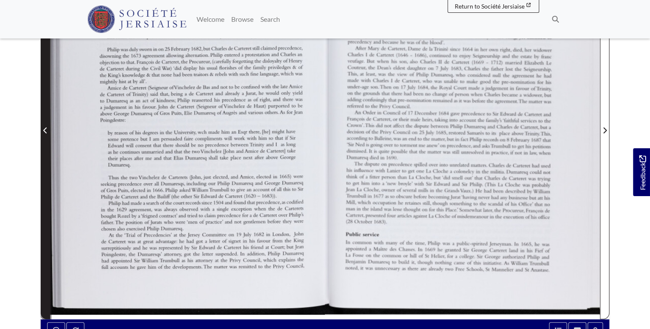
click at [46, 128] on icon "Previous Page" at bounding box center [45, 130] width 4 height 7
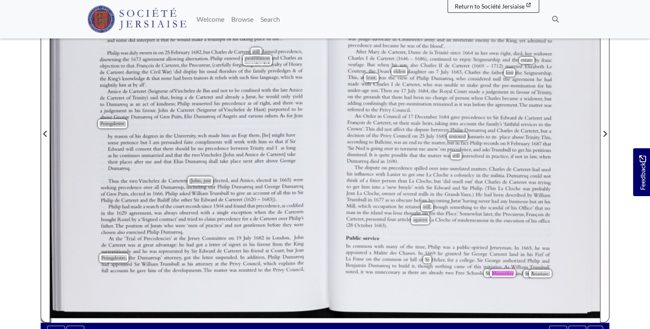
scroll to position [171, 0]
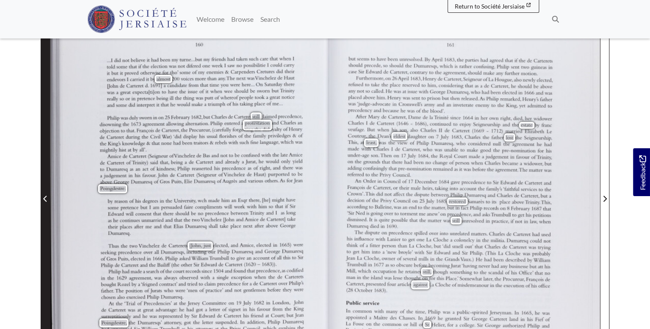
click at [45, 134] on span "Previous Page" at bounding box center [45, 194] width 9 height 388
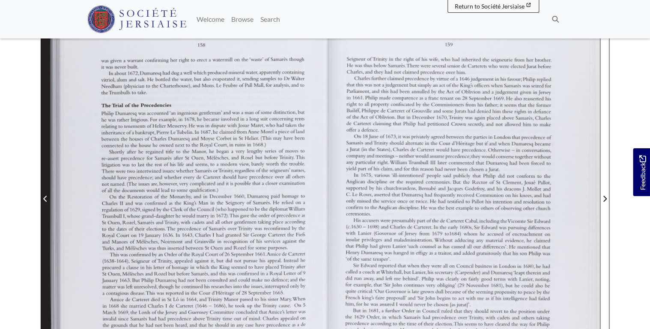
click at [43, 156] on span "Previous Page" at bounding box center [45, 194] width 9 height 388
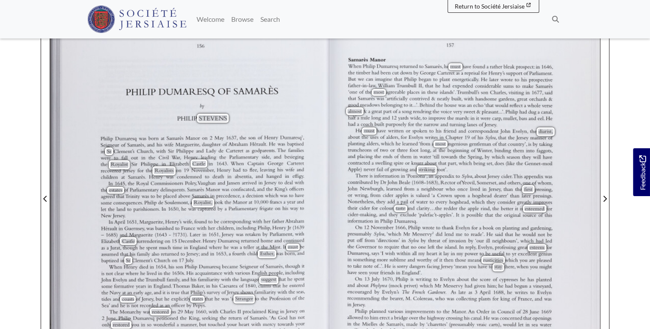
scroll to position [205, 0]
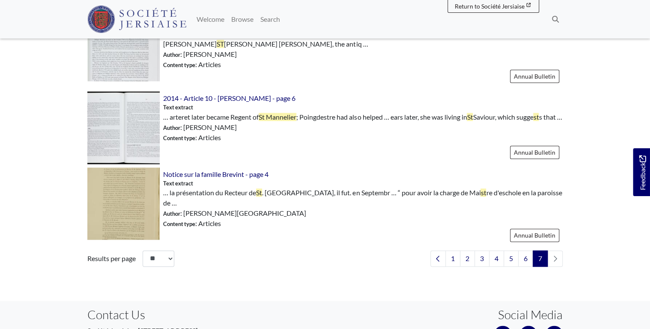
scroll to position [479, 0]
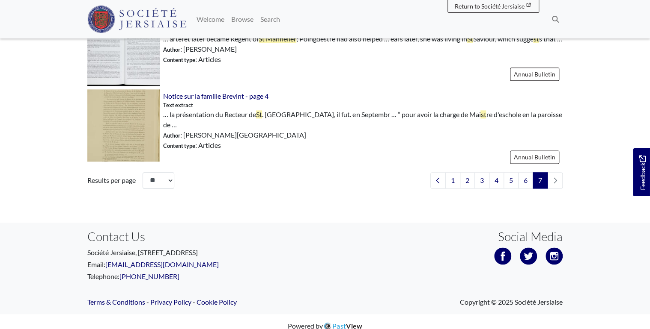
click at [556, 178] on li "pagination" at bounding box center [554, 180] width 15 height 16
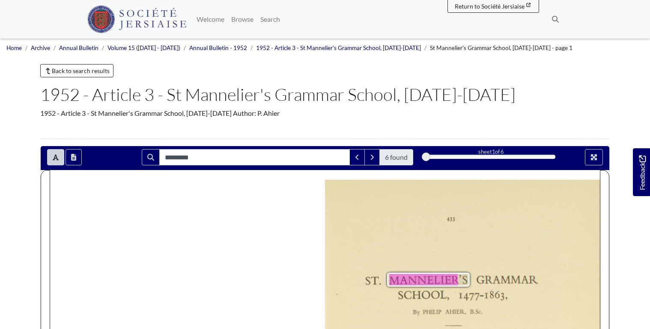
scroll to position [211, 0]
